Goal: Navigation & Orientation: Find specific page/section

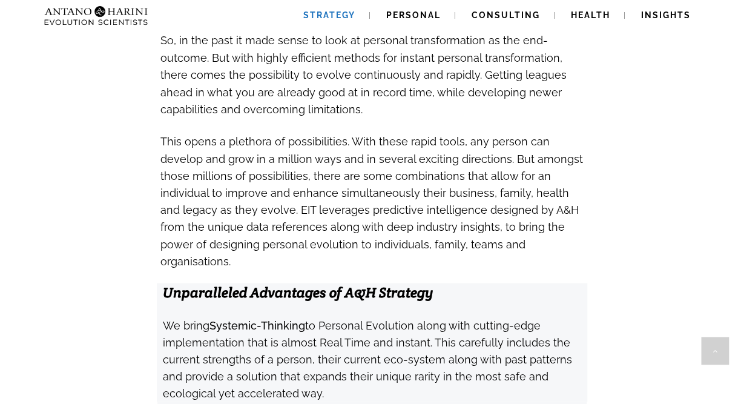
scroll to position [1007, 0]
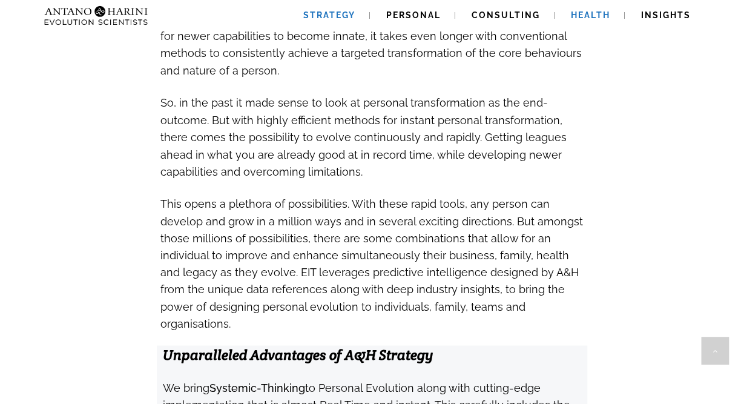
click at [574, 19] on span "Health" at bounding box center [590, 15] width 39 height 10
click at [489, 13] on span "Consulting" at bounding box center [505, 15] width 68 height 10
click at [420, 16] on span "Personal" at bounding box center [413, 15] width 54 height 10
click at [327, 15] on span "Strategy" at bounding box center [329, 15] width 52 height 10
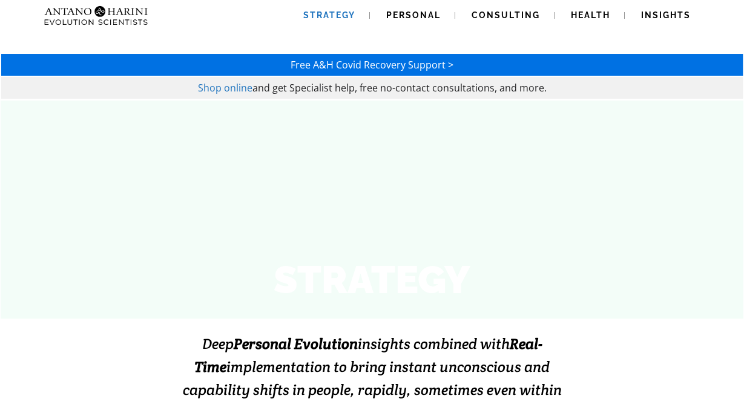
click at [232, 92] on span "Shop online" at bounding box center [225, 87] width 54 height 13
click at [486, 16] on span "Consulting" at bounding box center [505, 15] width 68 height 10
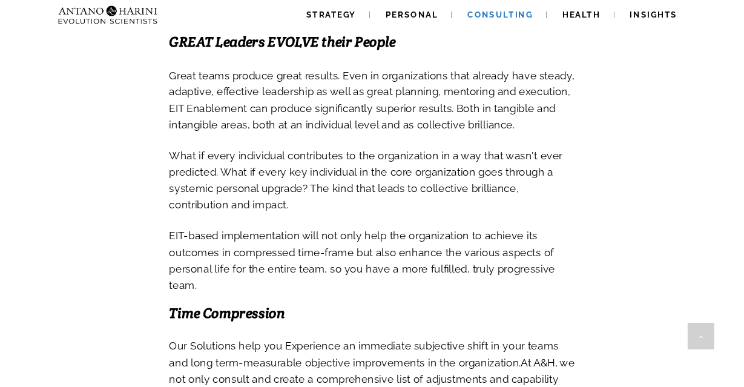
scroll to position [1258, 0]
